Goal: Information Seeking & Learning: Learn about a topic

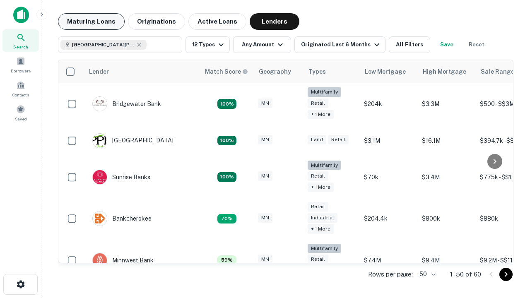
click at [91, 22] on button "Maturing Loans" at bounding box center [91, 21] width 67 height 17
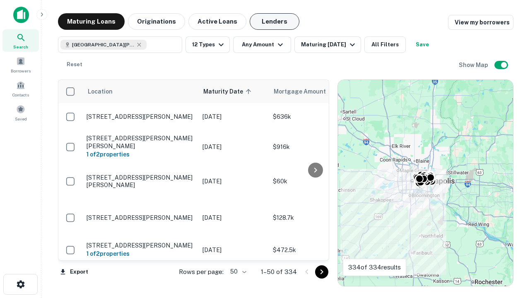
click at [274, 22] on button "Lenders" at bounding box center [275, 21] width 50 height 17
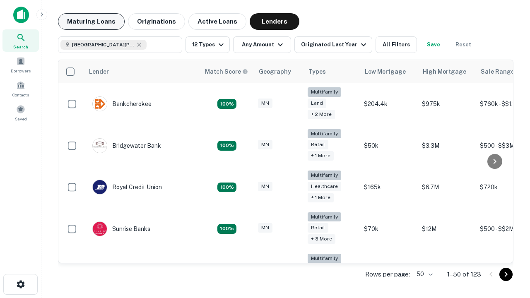
click at [91, 22] on button "Maturing Loans" at bounding box center [91, 21] width 67 height 17
